Goal: Information Seeking & Learning: Learn about a topic

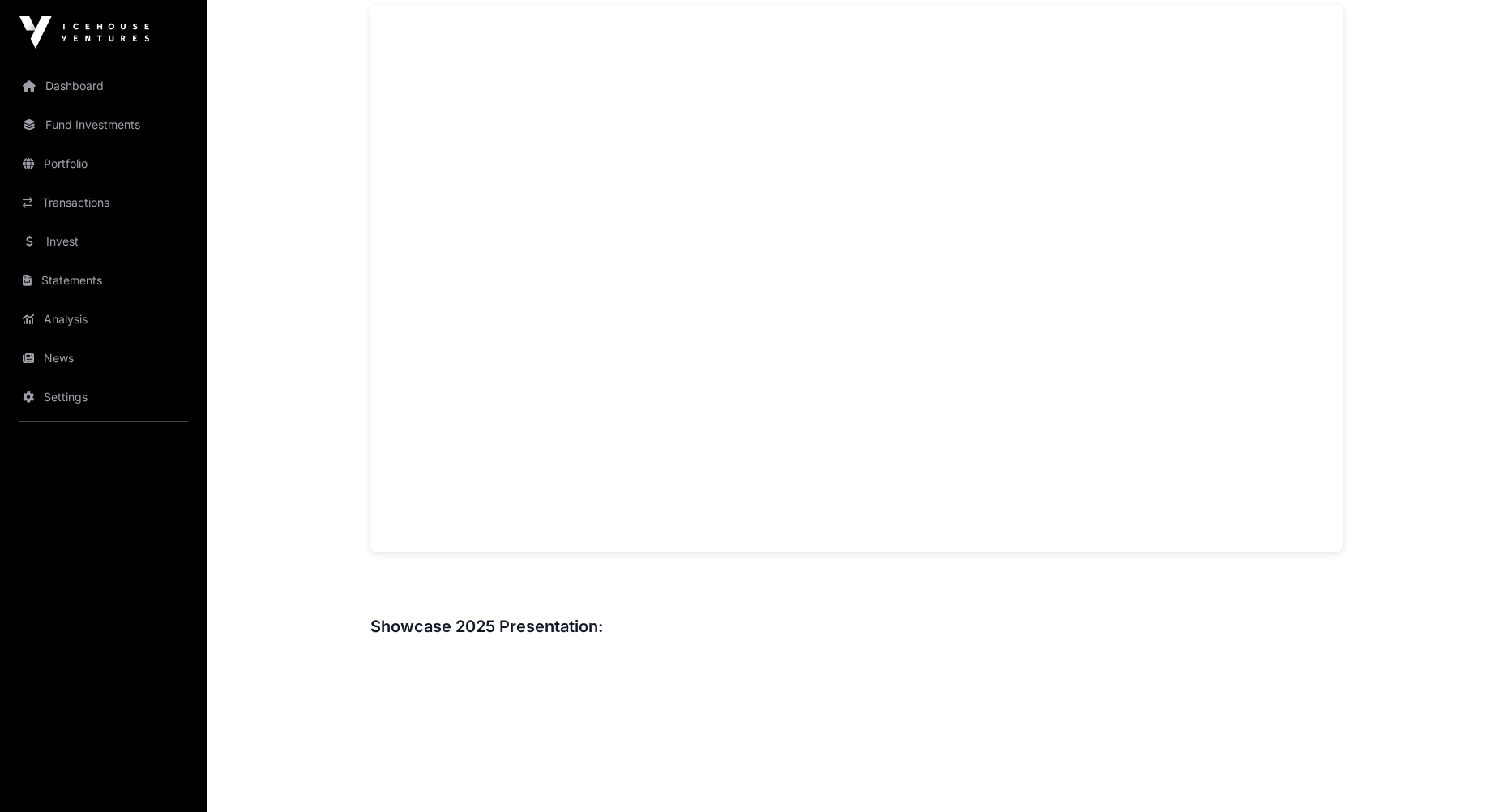
scroll to position [1134, 0]
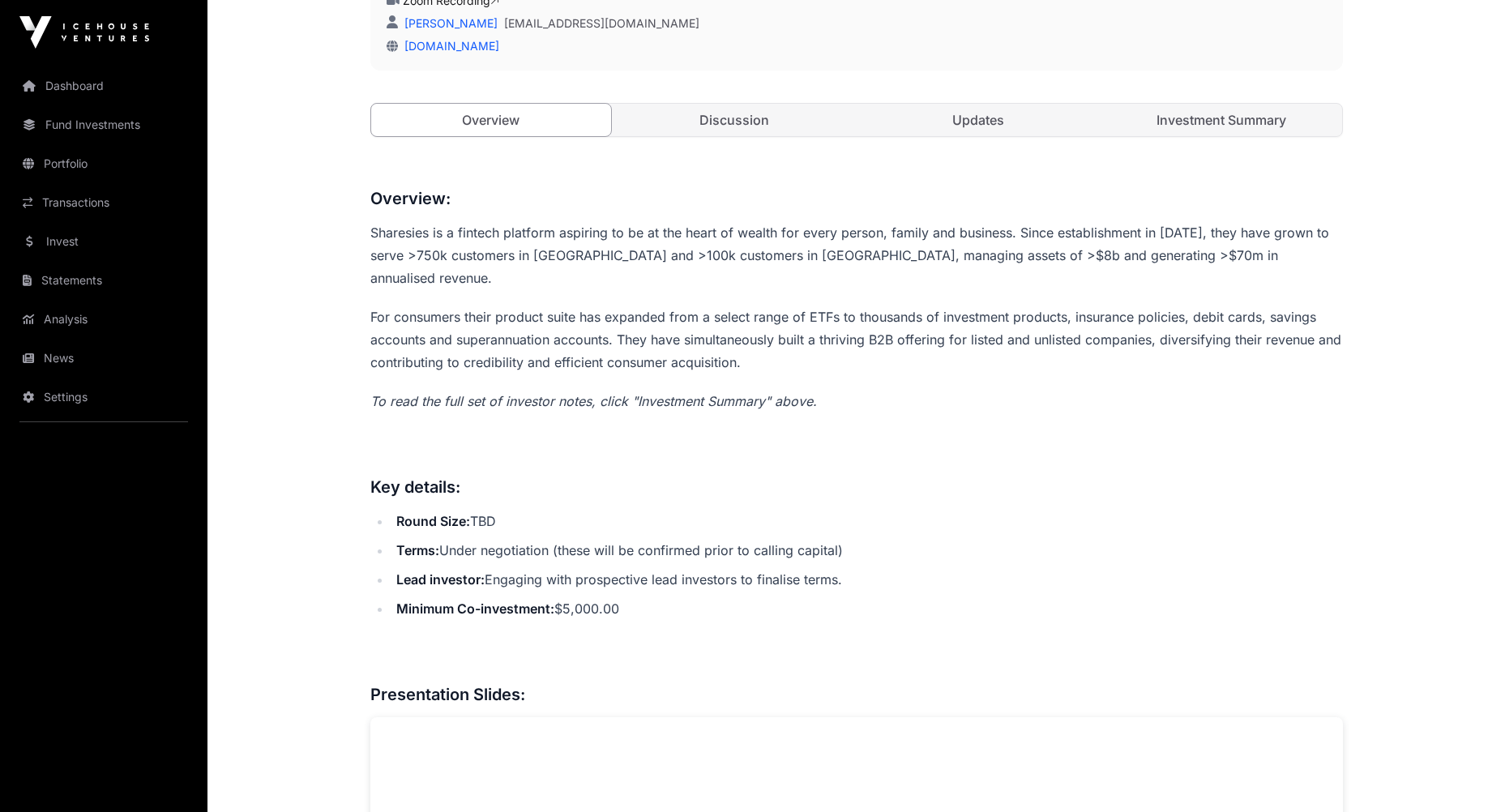
click at [776, 132] on link "Discussion" at bounding box center [734, 120] width 241 height 33
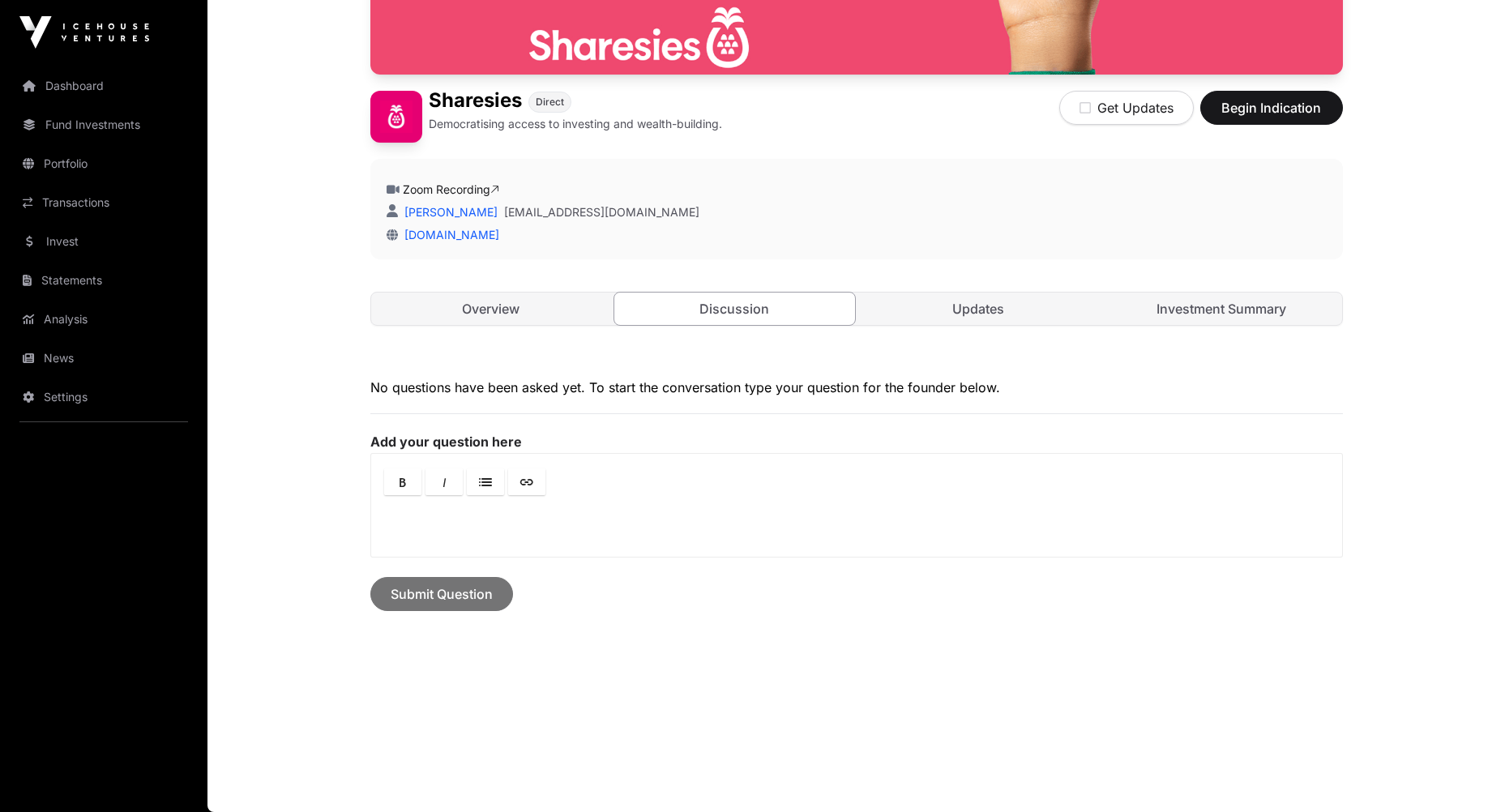
scroll to position [378, 0]
click at [931, 313] on link "Updates" at bounding box center [978, 309] width 241 height 33
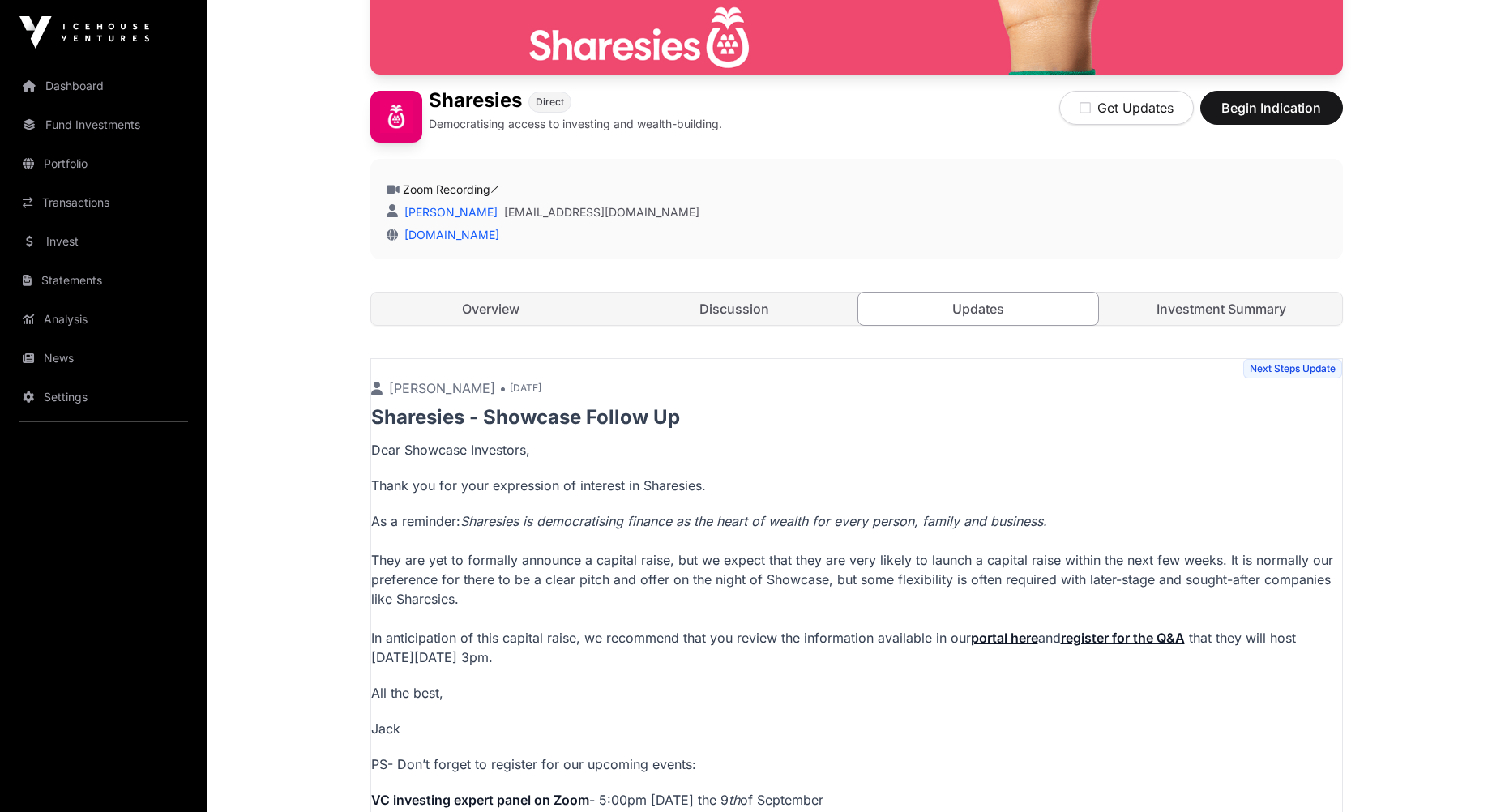
click at [1176, 287] on div "Open Sharesies Direct Democratising access to investing and wealth-building. Ge…" at bounding box center [856, 60] width 973 height 595
click at [1165, 302] on link "Investment Summary" at bounding box center [1221, 309] width 241 height 33
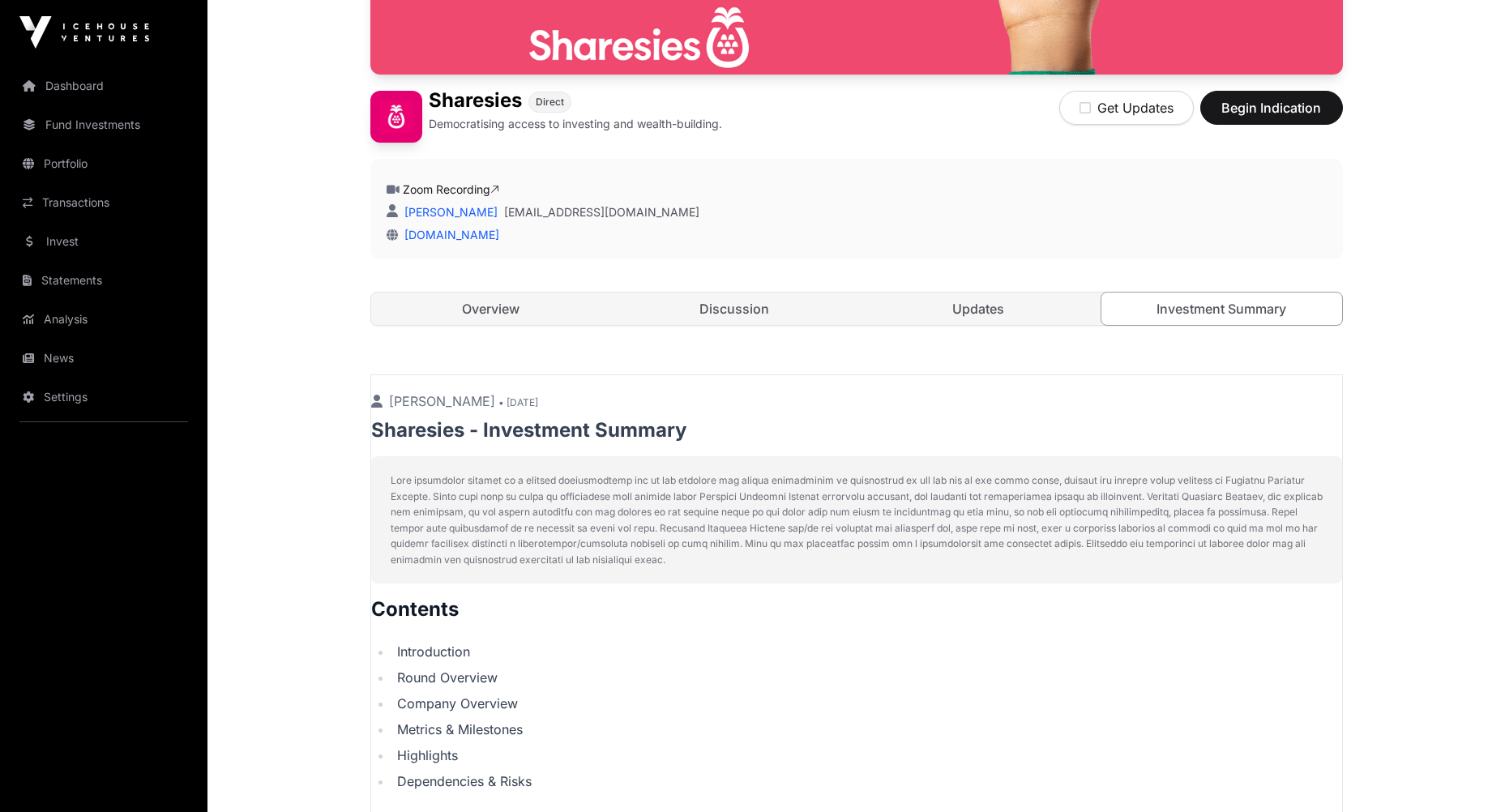
click at [457, 302] on link "Overview" at bounding box center [491, 309] width 241 height 33
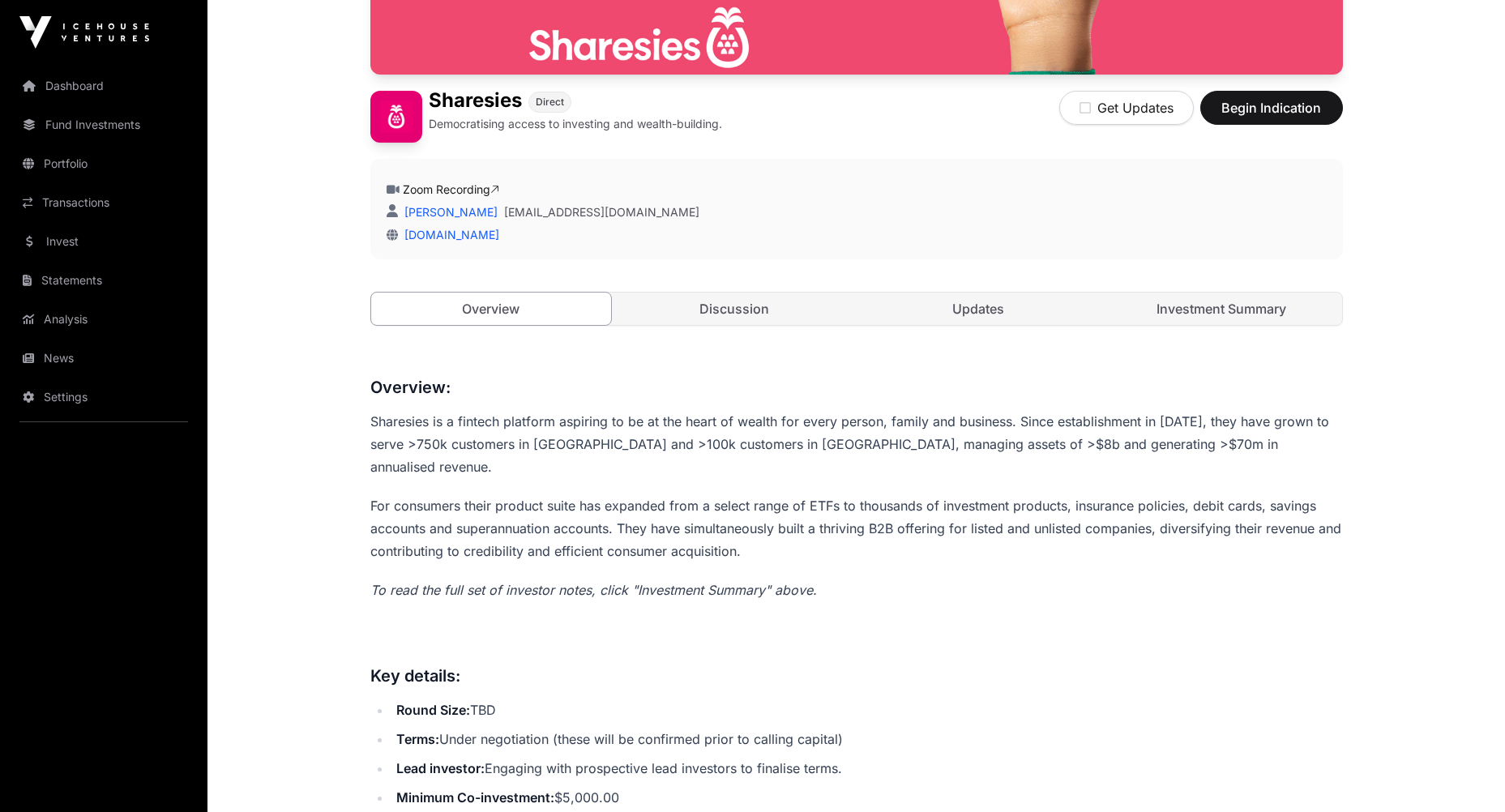
click at [456, 192] on link "Zoom Recording" at bounding box center [451, 189] width 97 height 14
